Goal: Check status: Check status

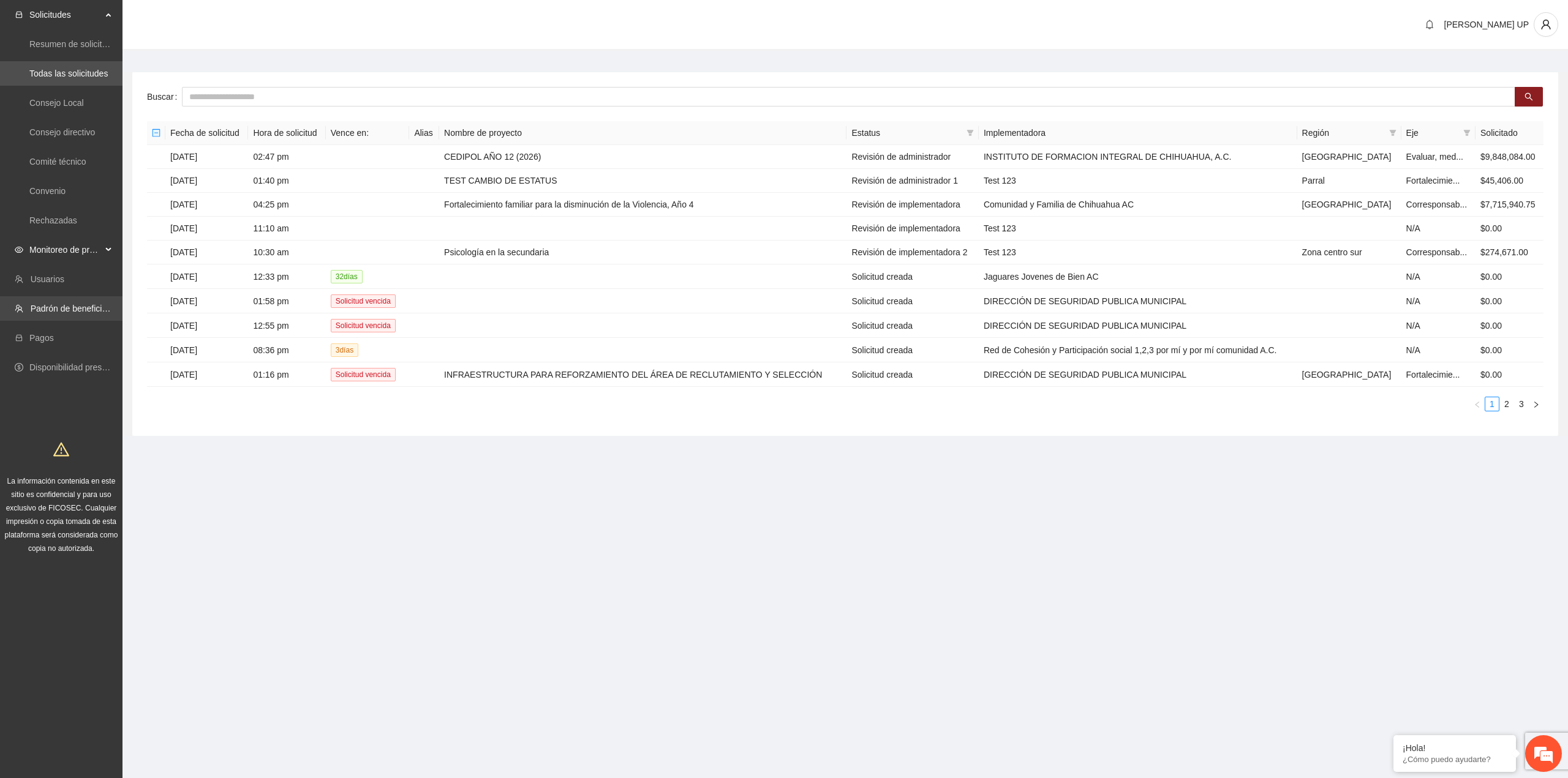
drag, startPoint x: 81, startPoint y: 246, endPoint x: 80, endPoint y: 309, distance: 63.0
click at [81, 246] on span "Monitoreo de proyectos" at bounding box center [65, 249] width 72 height 24
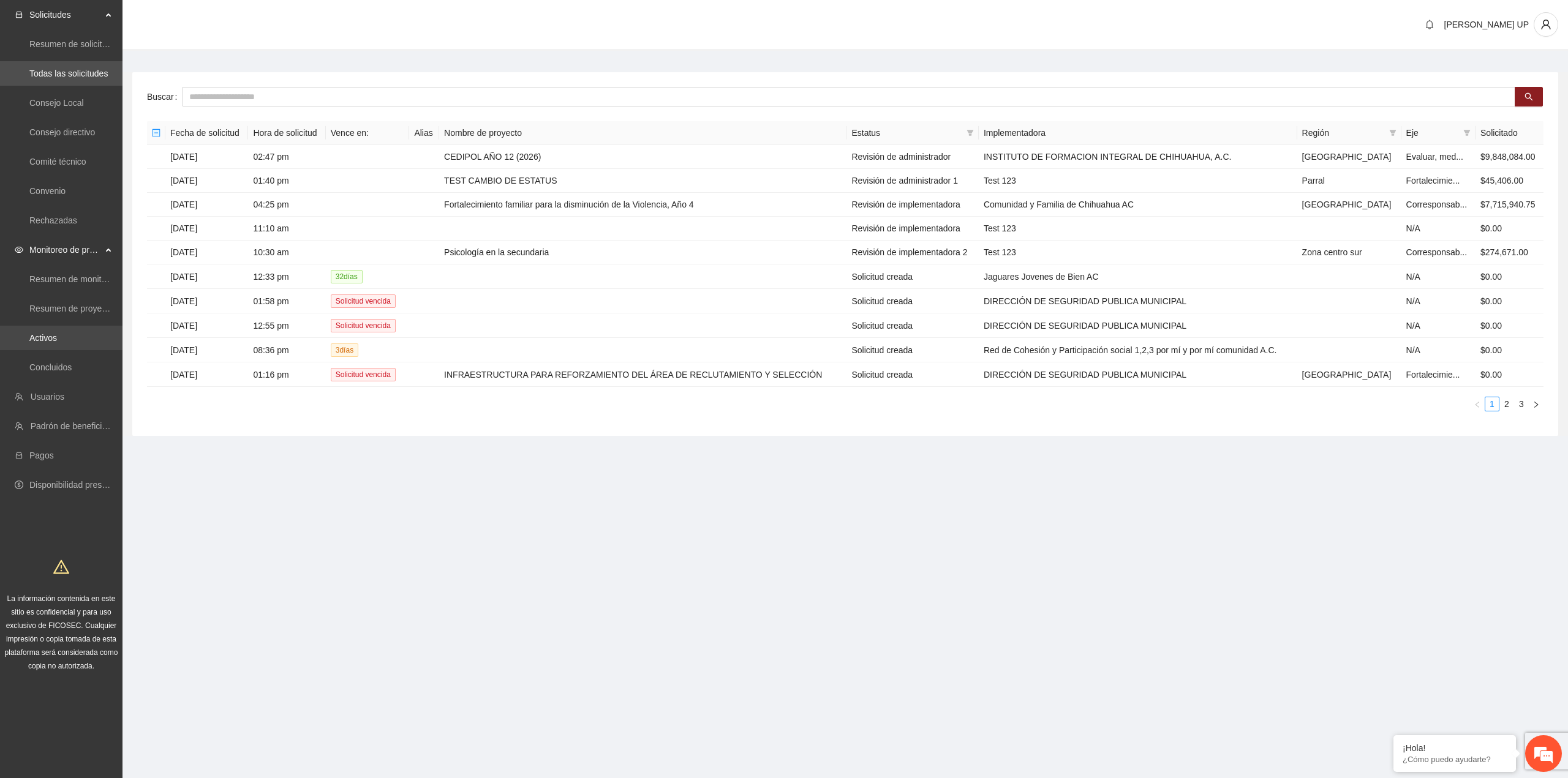
click at [57, 335] on link "Activos" at bounding box center [43, 338] width 28 height 10
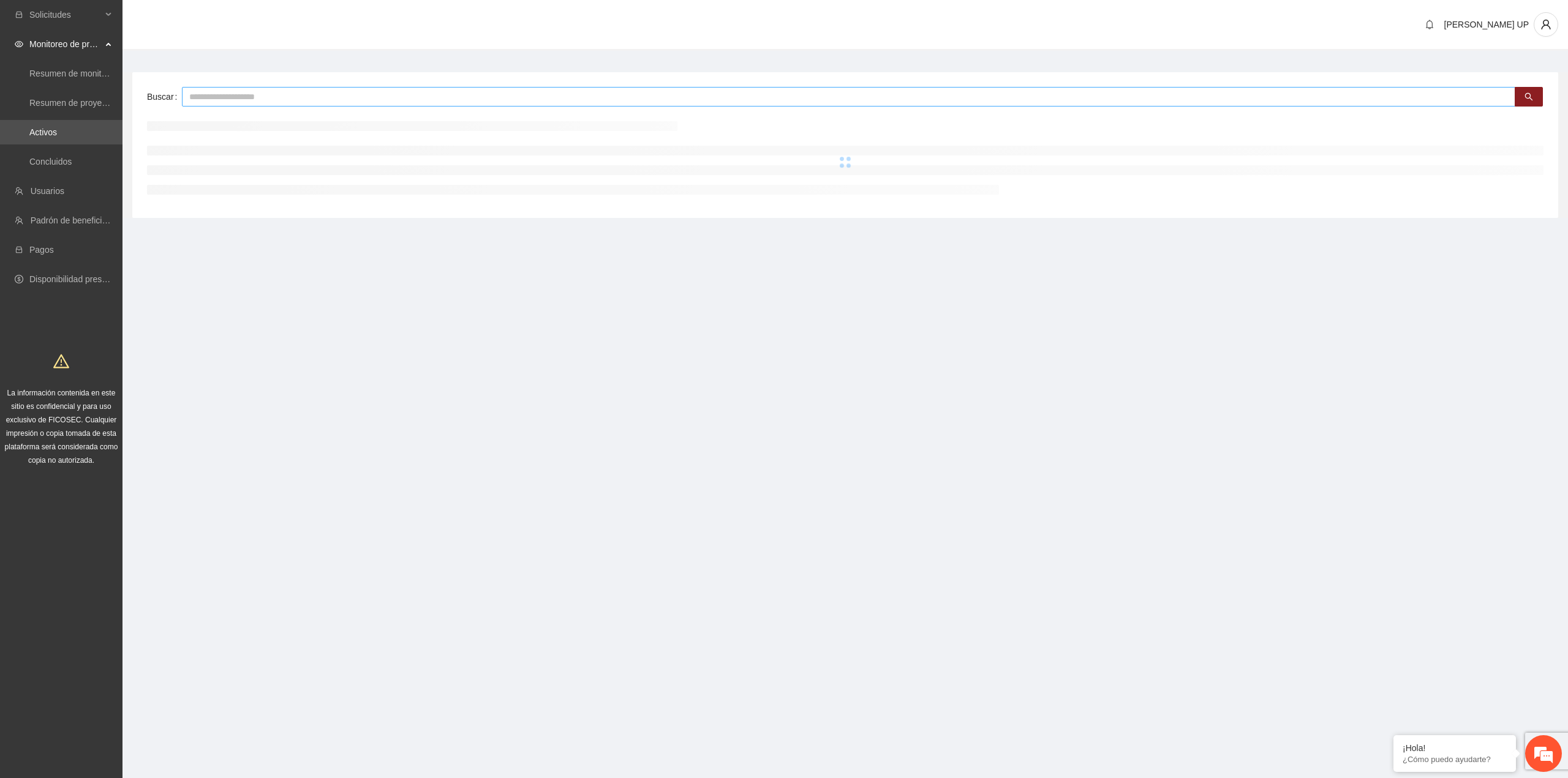
click at [213, 98] on input "text" at bounding box center [849, 96] width 1333 height 19
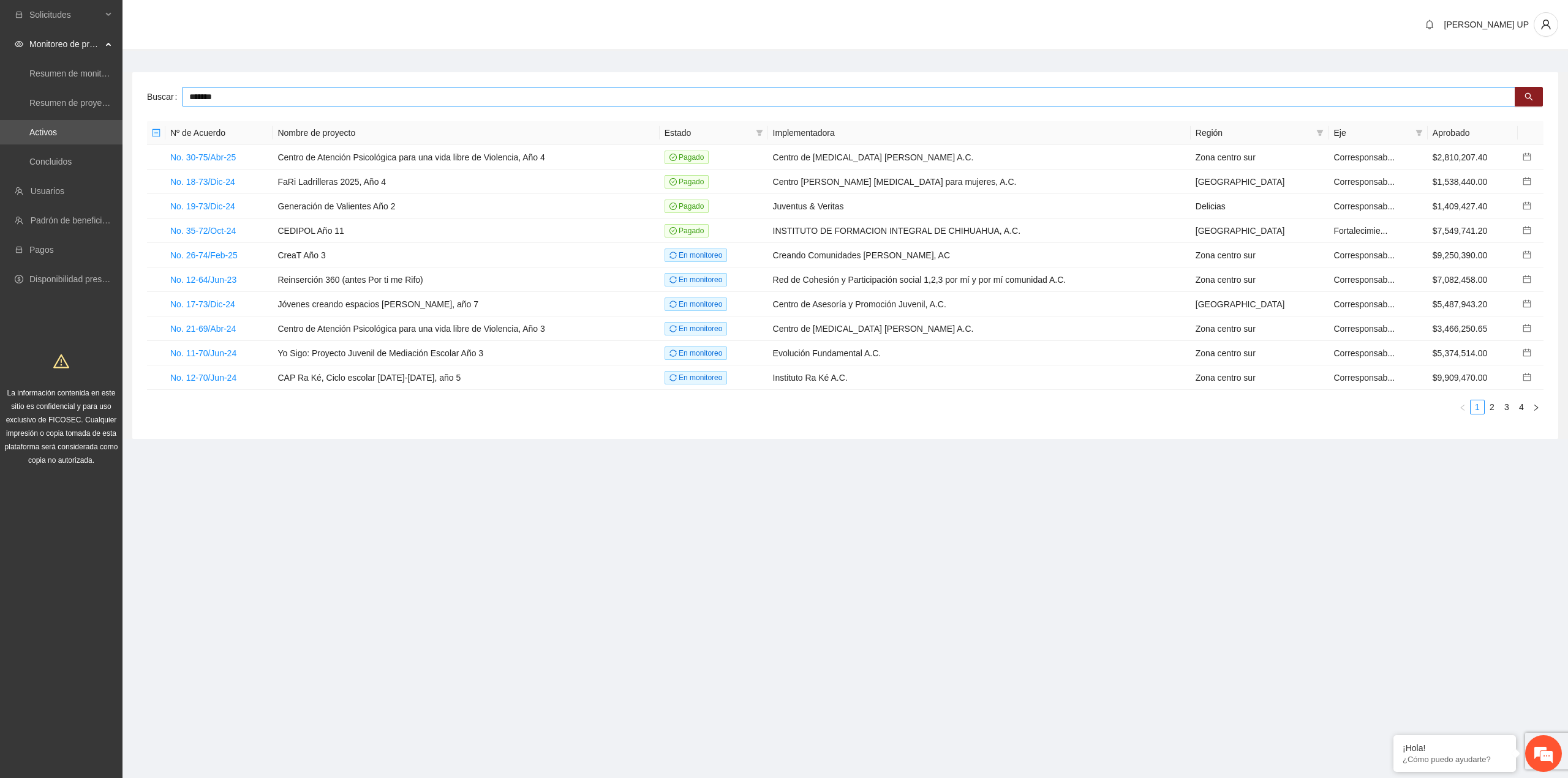
type input "*******"
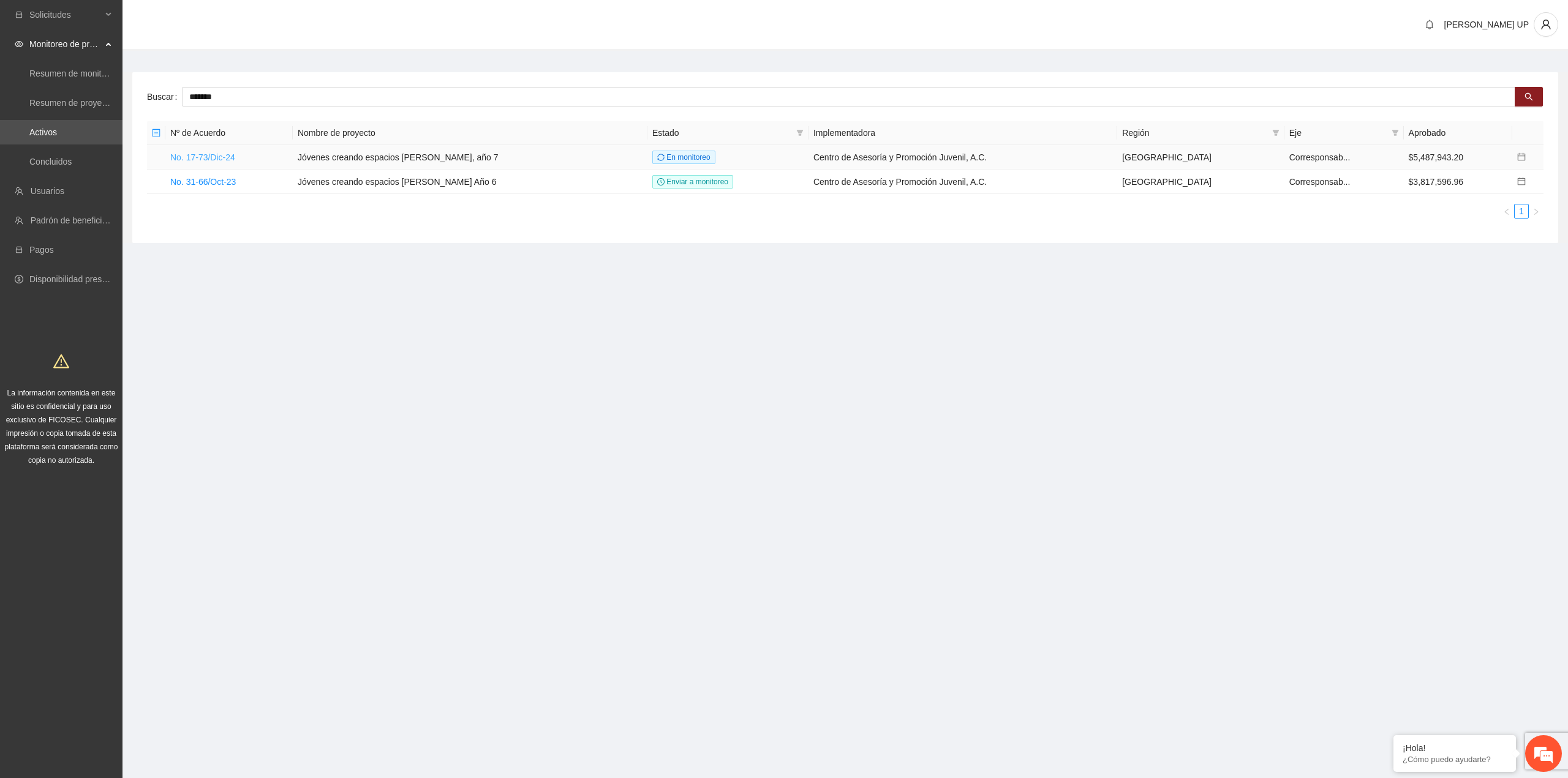
click at [205, 157] on link "No. 17-73/Dic-24" at bounding box center [202, 158] width 65 height 10
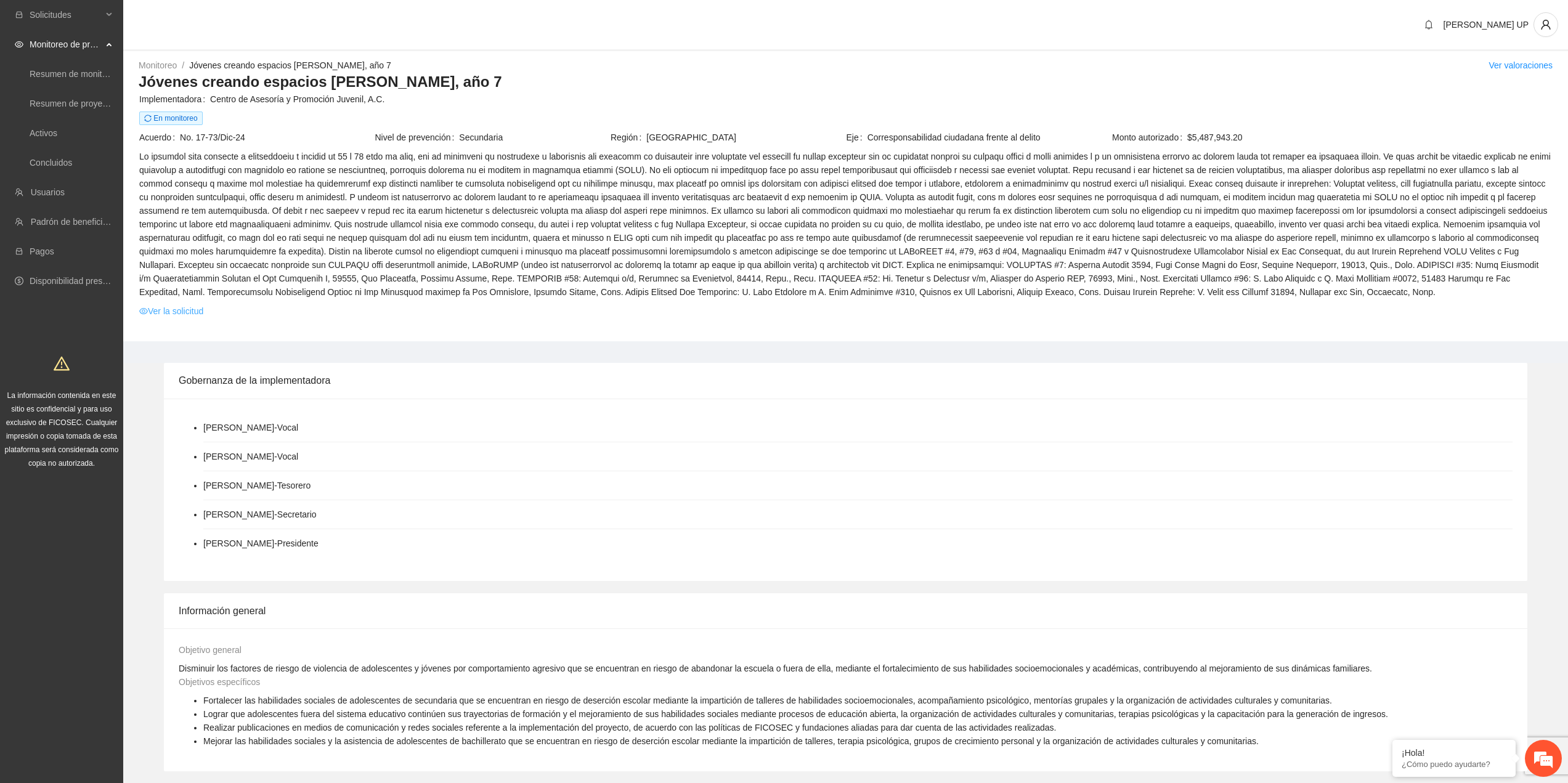
click at [186, 315] on link "Ver la solicitud" at bounding box center [171, 311] width 64 height 14
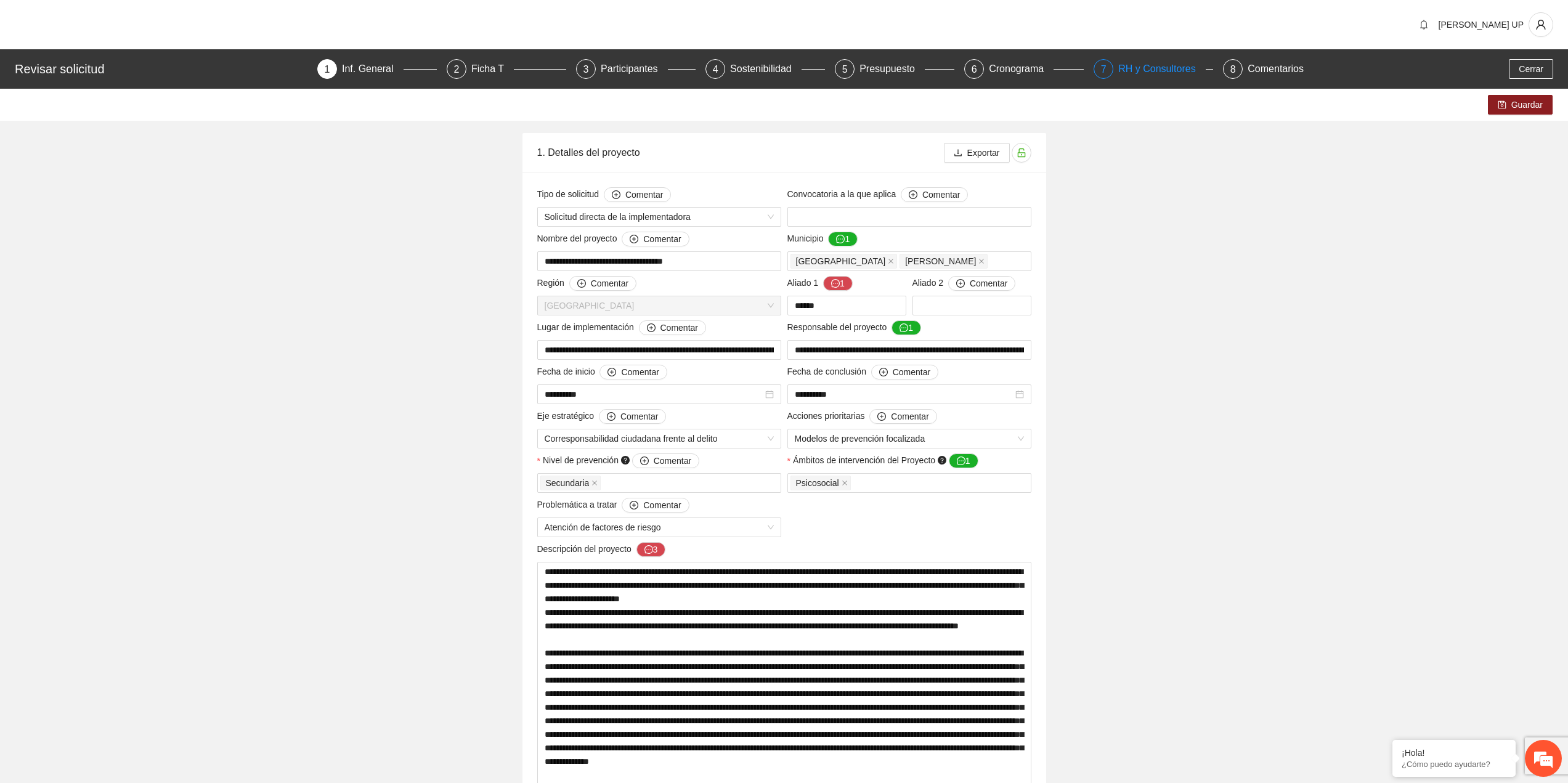
click at [1148, 75] on div "RH y Consultores" at bounding box center [1161, 68] width 87 height 19
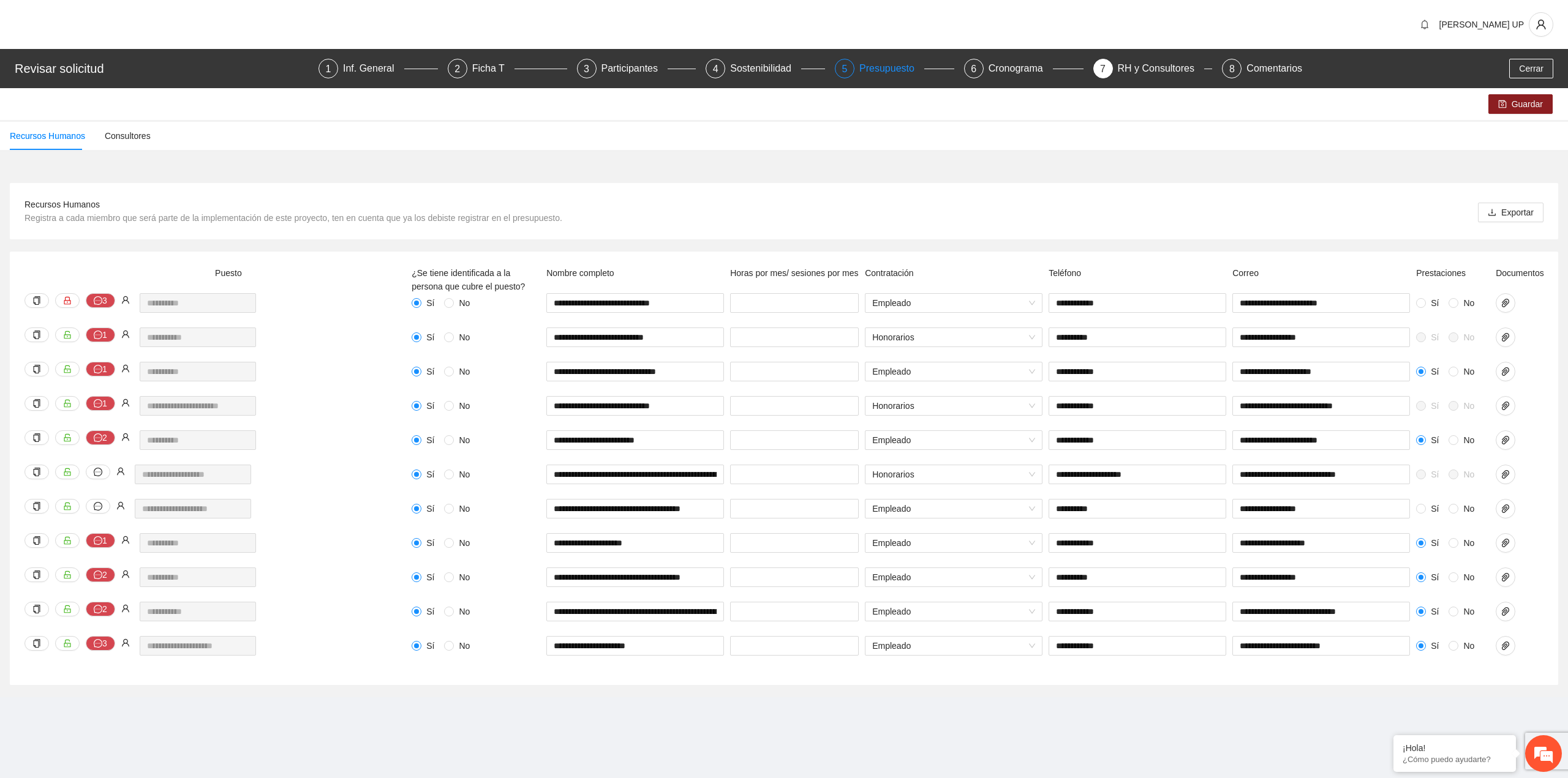
click at [885, 67] on div "Presupuesto" at bounding box center [891, 68] width 65 height 19
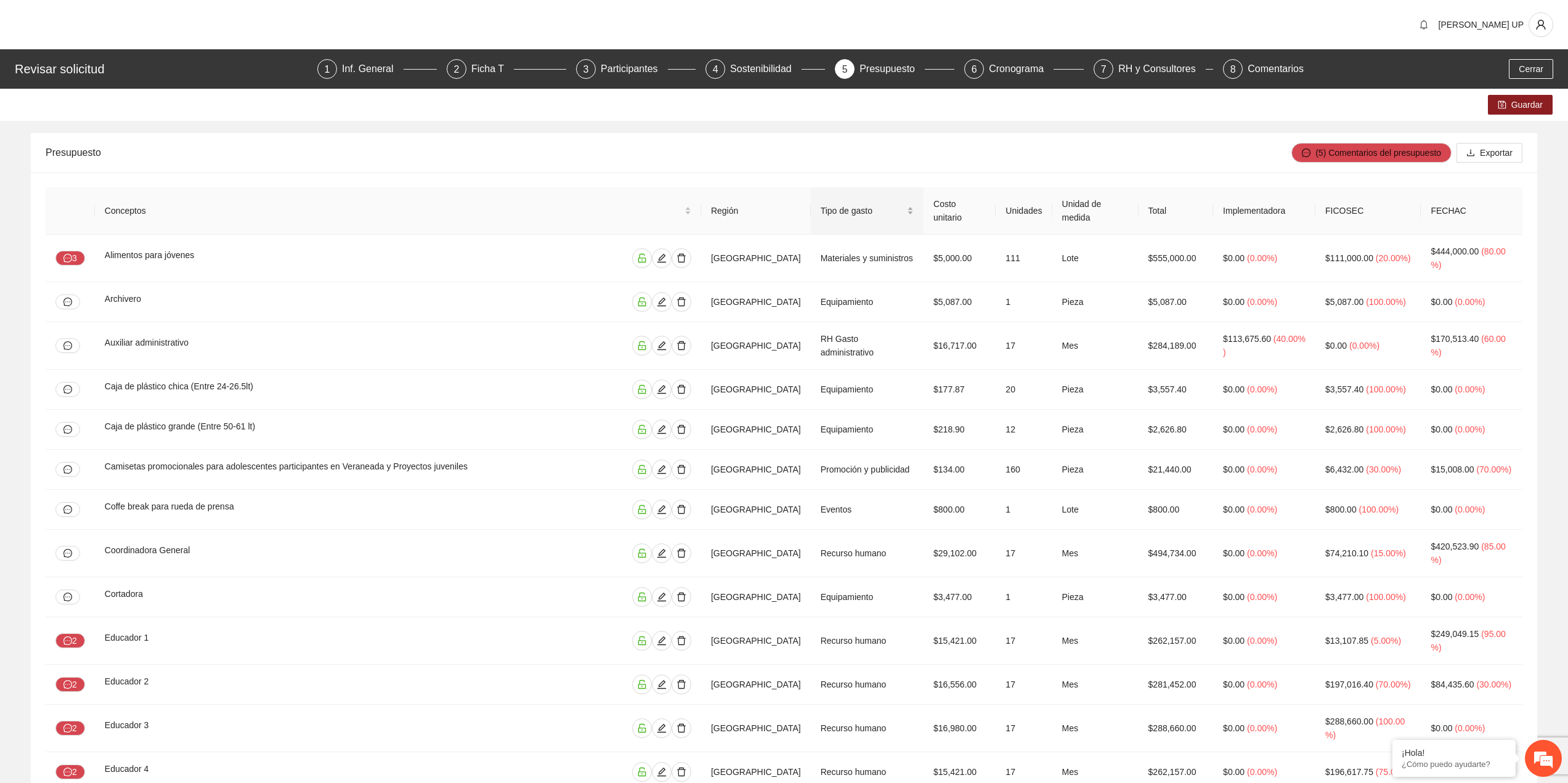
click at [826, 209] on span "Tipo de gasto" at bounding box center [862, 211] width 84 height 14
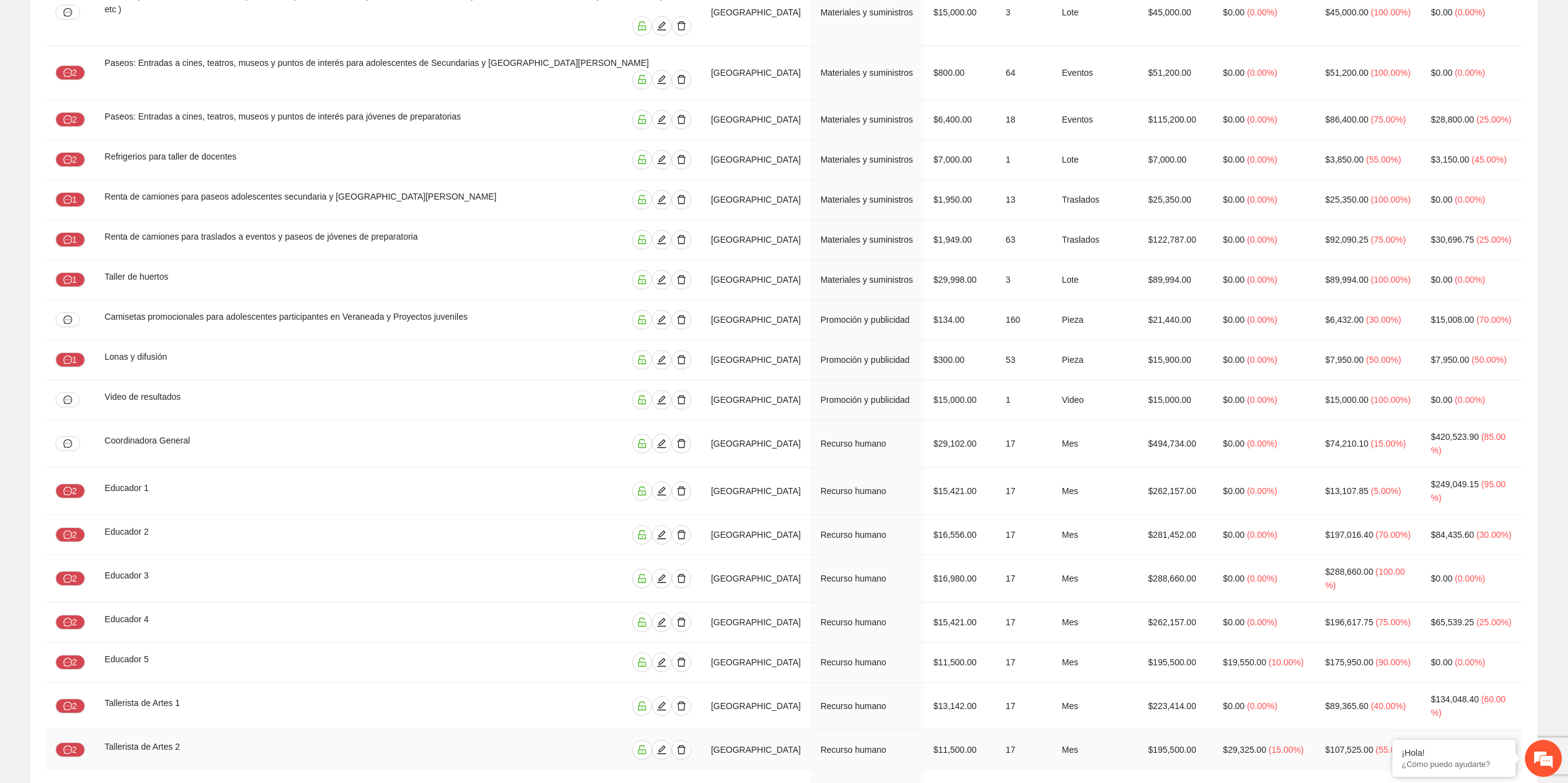
scroll to position [1523, 0]
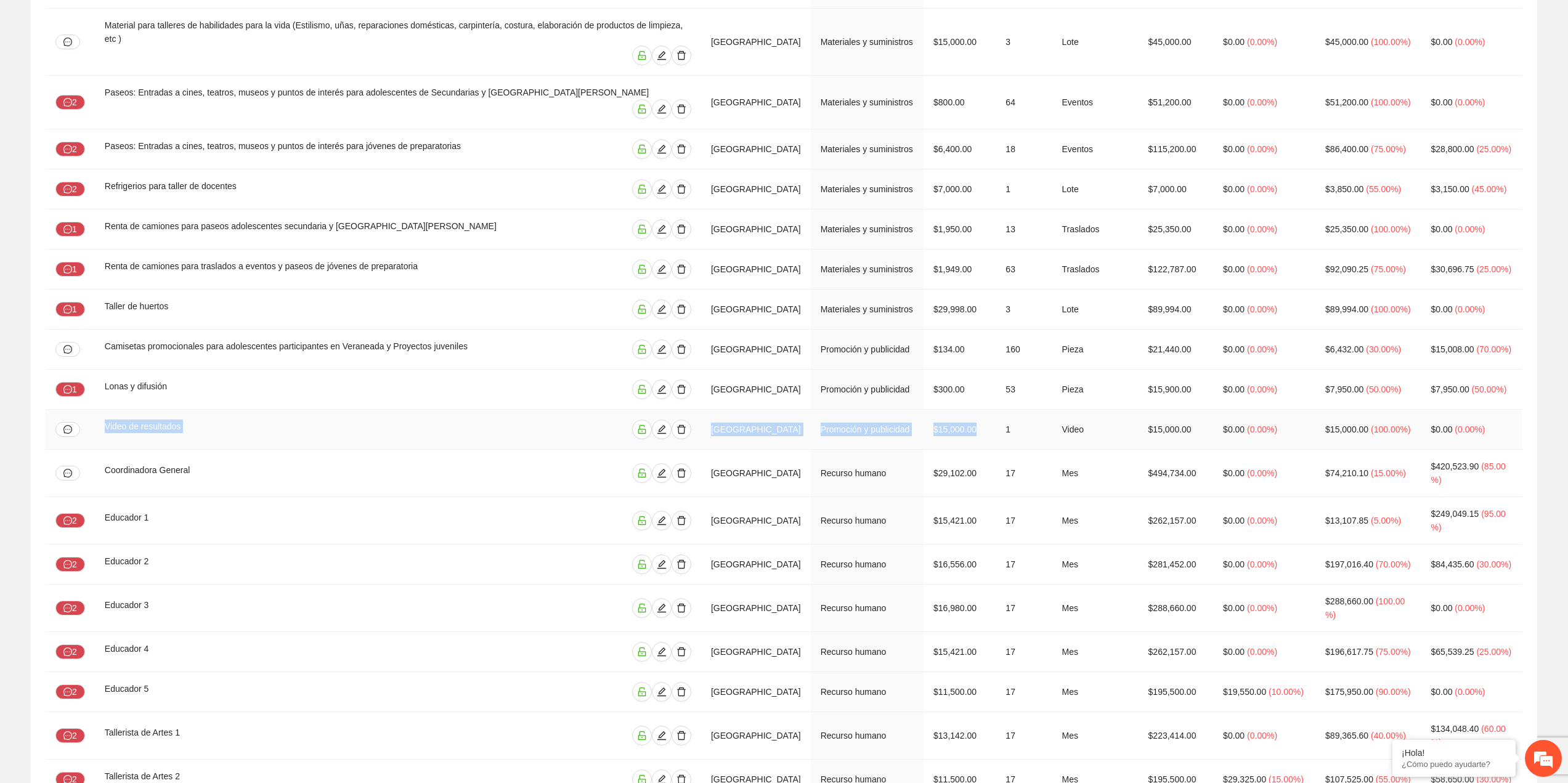
drag, startPoint x: 100, startPoint y: 399, endPoint x: 996, endPoint y: 400, distance: 896.0
click at [996, 410] on tr "Video de resultados Chihuahua Promoción y publicidad $15,000.00 1 Video $15,000…" at bounding box center [784, 429] width 1477 height 40
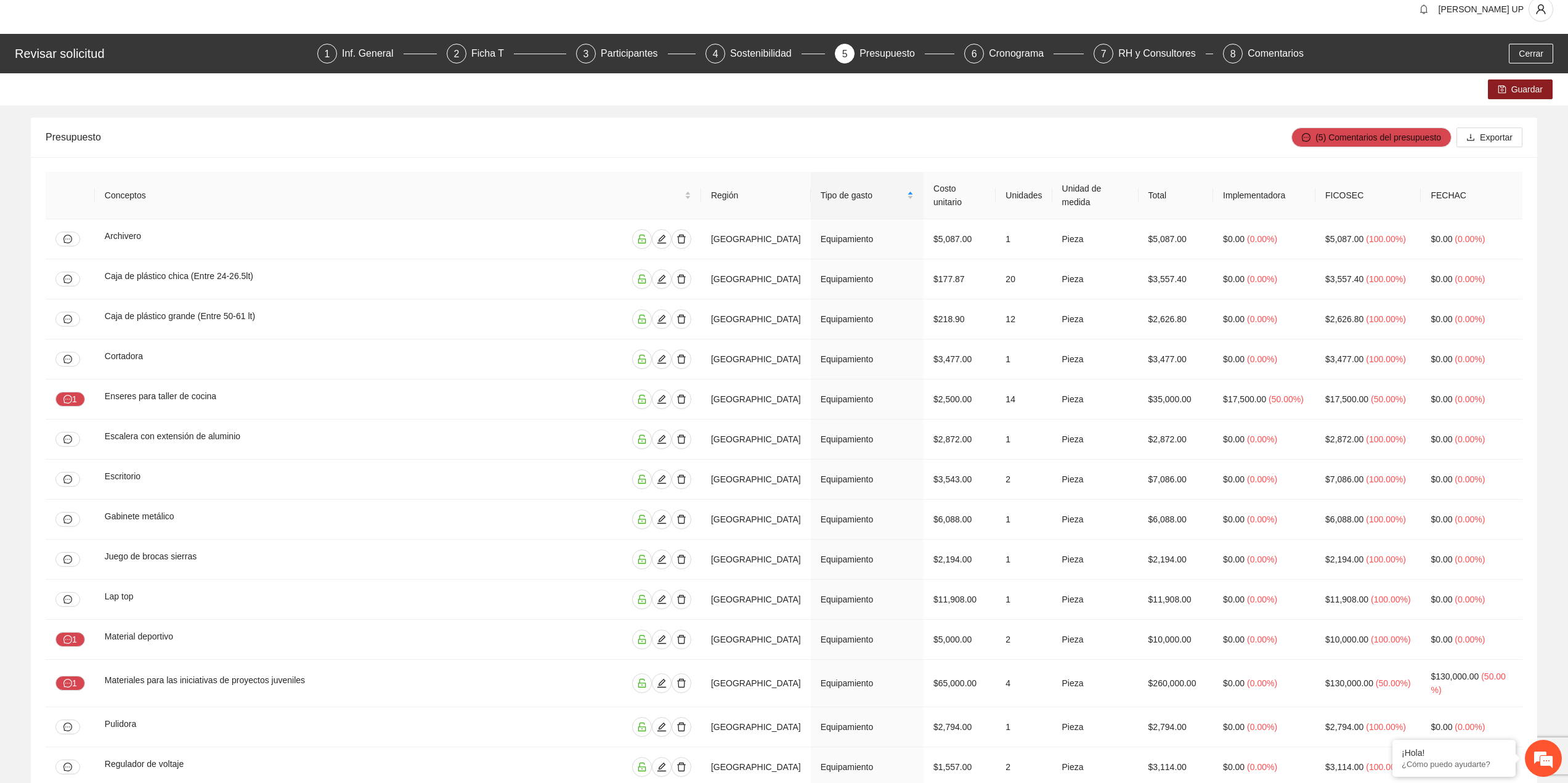
scroll to position [0, 0]
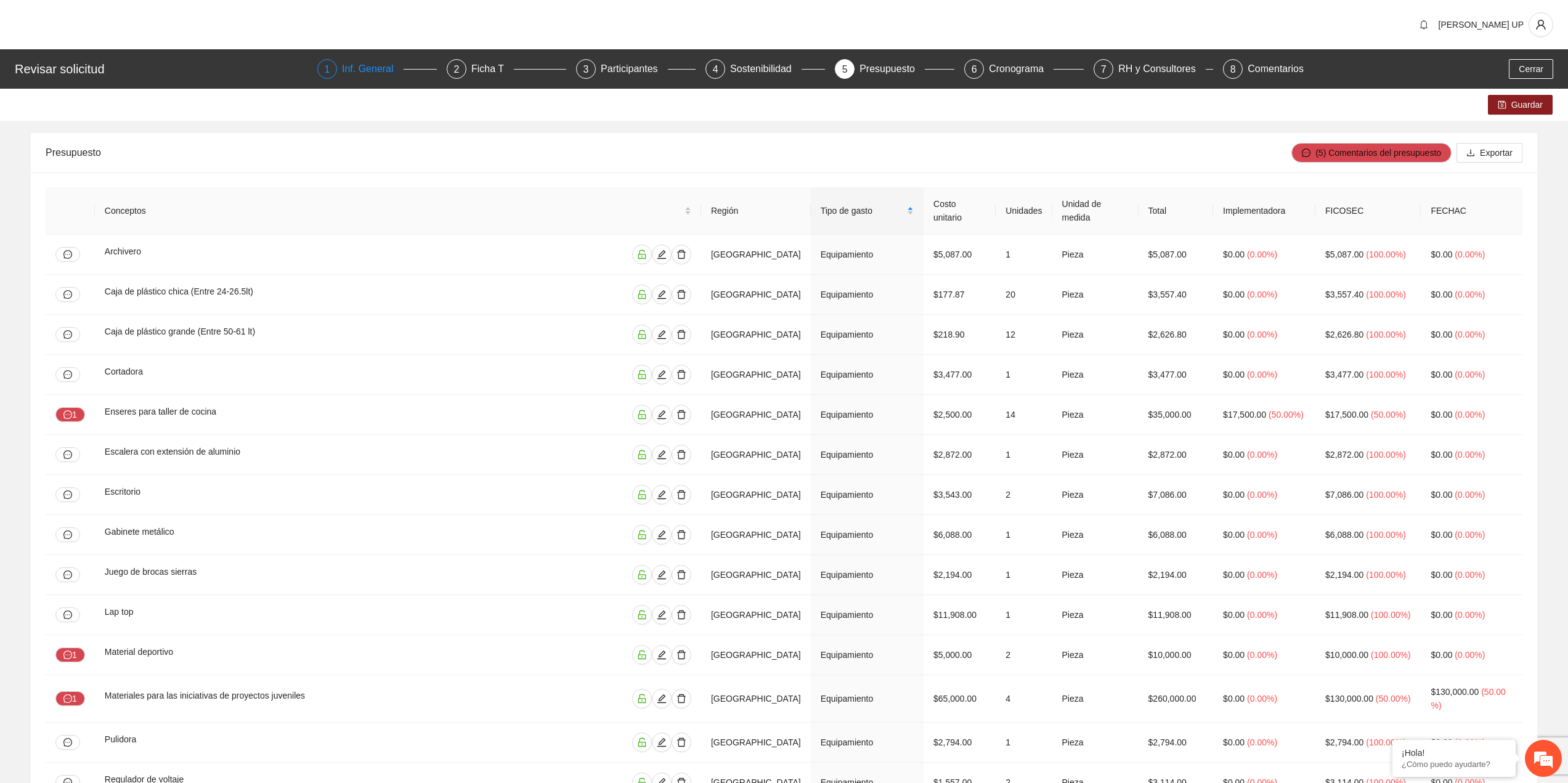
click at [366, 66] on div "Inf. General" at bounding box center [372, 68] width 62 height 19
